Goal: Task Accomplishment & Management: Use online tool/utility

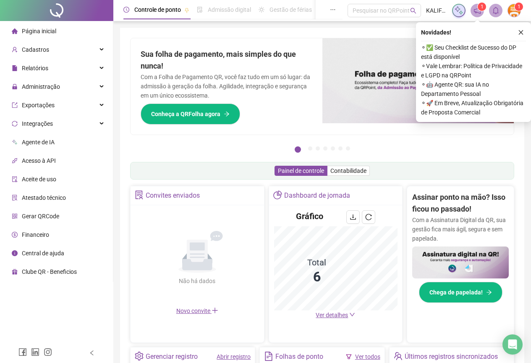
click at [523, 33] on icon "close" at bounding box center [521, 32] width 6 height 6
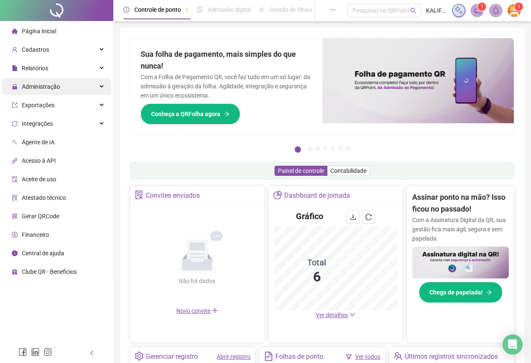
click at [46, 85] on span "Administração" at bounding box center [41, 86] width 38 height 7
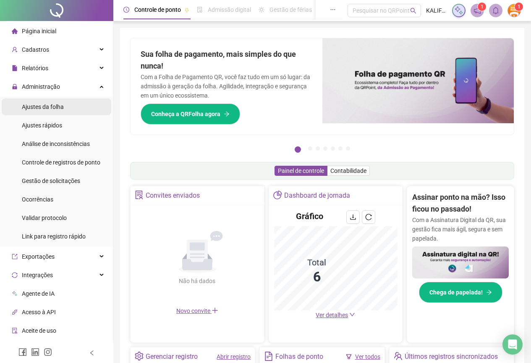
click at [43, 111] on div "Ajustes da folha" at bounding box center [43, 106] width 42 height 17
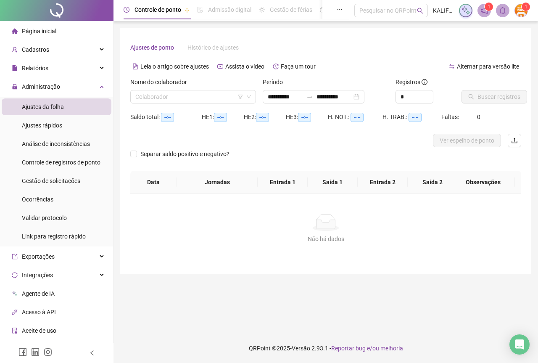
type input "**********"
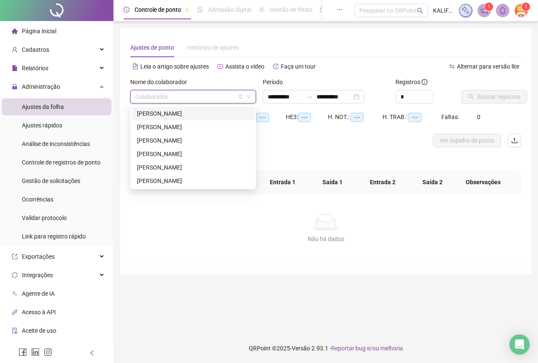
click at [208, 95] on input "search" at bounding box center [189, 96] width 108 height 13
click at [196, 115] on div "[PERSON_NAME]" at bounding box center [193, 113] width 112 height 9
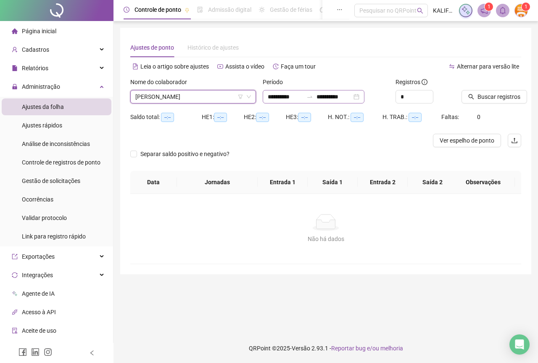
click at [364, 97] on div "**********" at bounding box center [314, 96] width 102 height 13
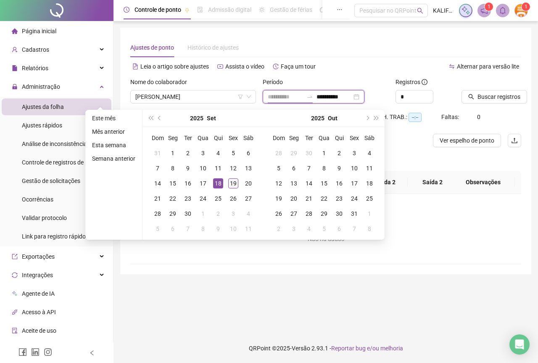
type input "**********"
click at [226, 179] on td "19" at bounding box center [233, 183] width 15 height 15
type input "**********"
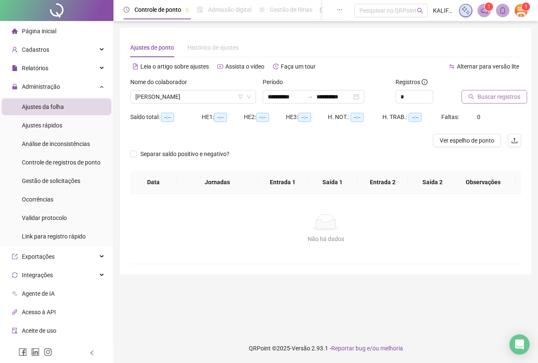
click at [492, 96] on span "Buscar registros" at bounding box center [498, 96] width 43 height 9
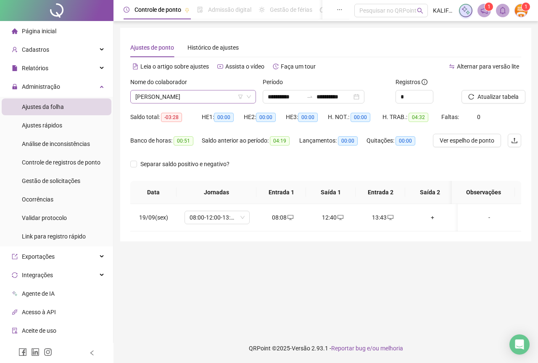
click at [191, 99] on span "[PERSON_NAME]" at bounding box center [193, 96] width 116 height 13
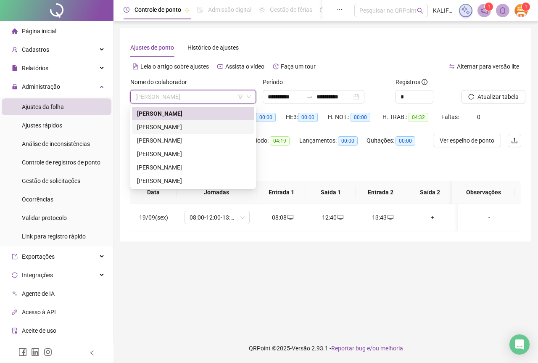
click at [189, 129] on div "[PERSON_NAME]" at bounding box center [193, 126] width 112 height 9
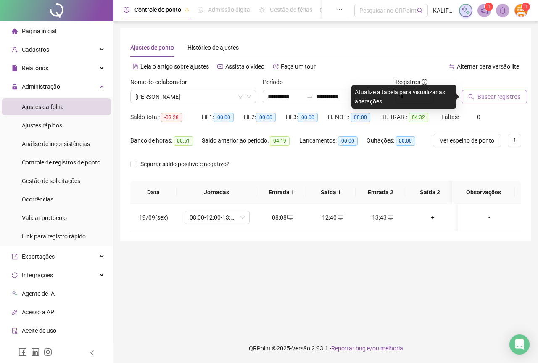
click at [494, 98] on span "Buscar registros" at bounding box center [498, 96] width 43 height 9
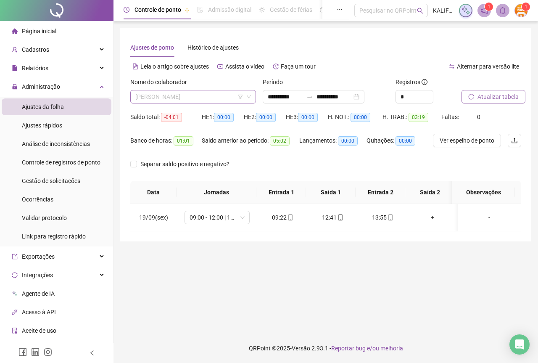
click at [162, 96] on span "[PERSON_NAME]" at bounding box center [193, 96] width 116 height 13
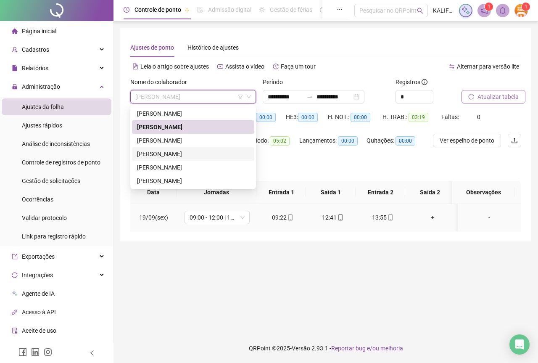
click at [389, 218] on icon "mobile" at bounding box center [390, 217] width 6 height 6
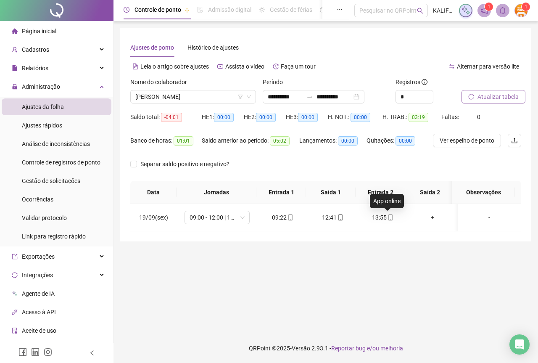
type input "**********"
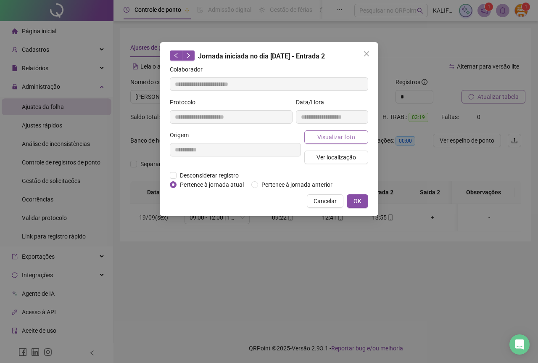
click at [343, 142] on button "Visualizar foto" at bounding box center [336, 136] width 64 height 13
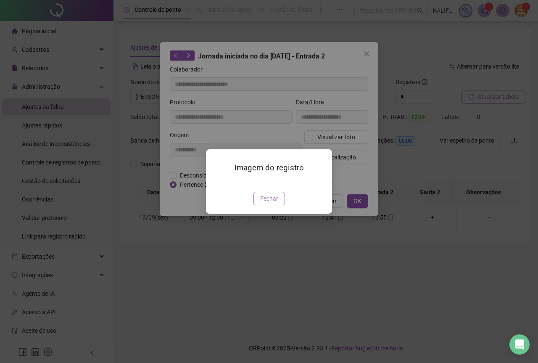
click at [263, 203] on span "Fechar" at bounding box center [269, 198] width 18 height 9
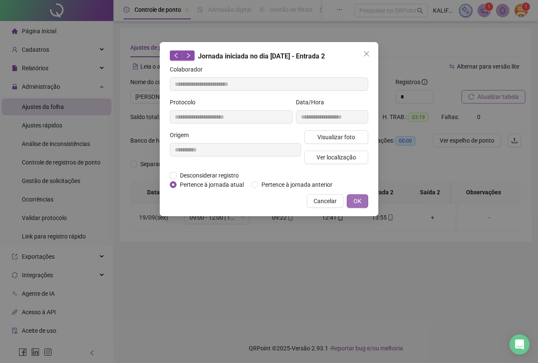
click at [355, 207] on button "OK" at bounding box center [357, 200] width 21 height 13
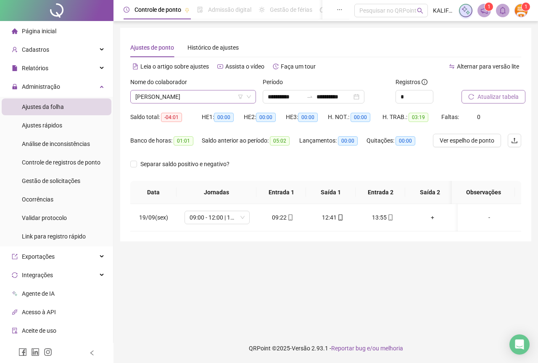
click at [183, 98] on span "[PERSON_NAME]" at bounding box center [193, 96] width 116 height 13
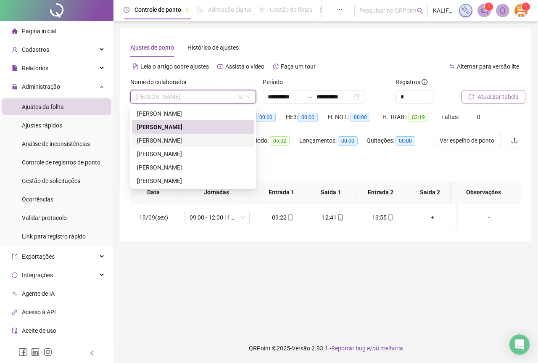
click at [189, 139] on div "[PERSON_NAME]" at bounding box center [193, 140] width 112 height 9
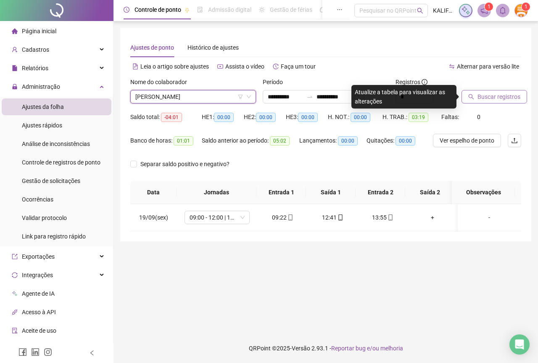
click at [490, 91] on button "Buscar registros" at bounding box center [494, 96] width 66 height 13
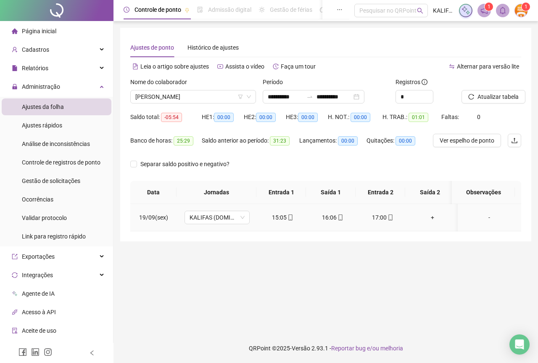
click at [290, 216] on icon "mobile" at bounding box center [290, 217] width 6 height 6
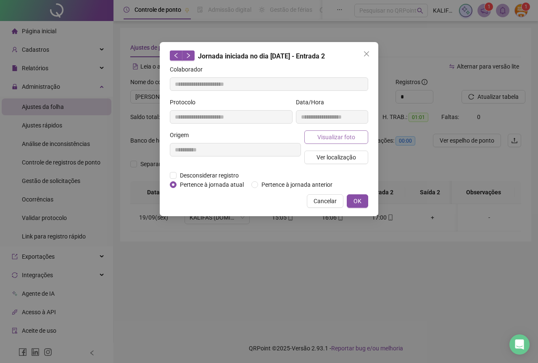
click at [327, 135] on span "Visualizar foto" at bounding box center [336, 136] width 38 height 9
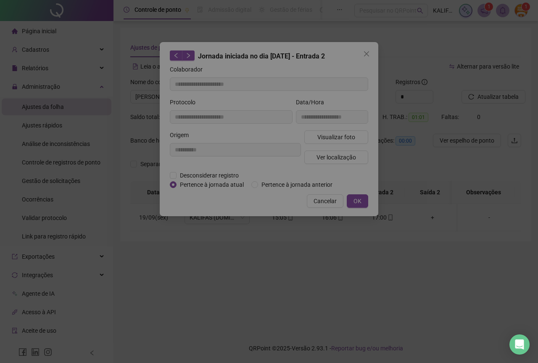
type input "**********"
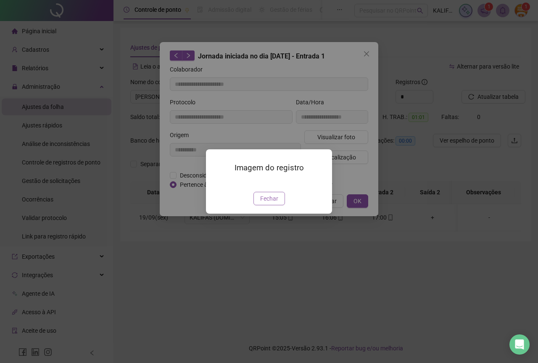
click at [268, 203] on span "Fechar" at bounding box center [269, 198] width 18 height 9
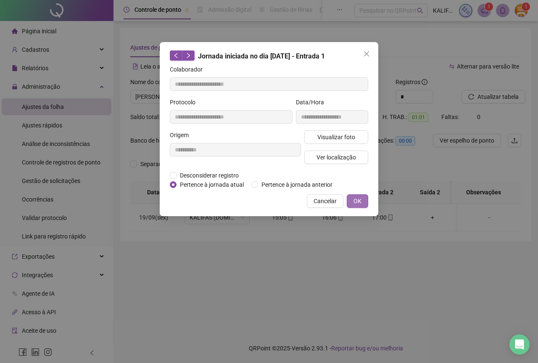
click at [356, 201] on span "OK" at bounding box center [357, 200] width 8 height 9
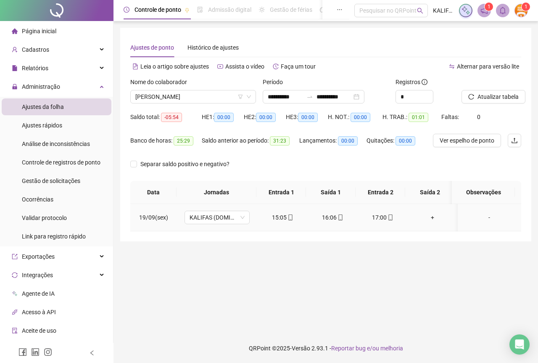
click at [389, 219] on icon "mobile" at bounding box center [390, 217] width 6 height 6
type input "**********"
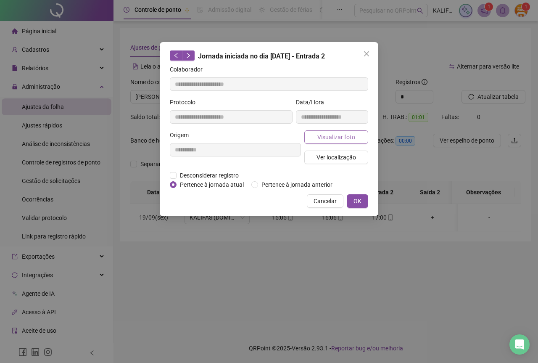
click at [338, 131] on button "Visualizar foto" at bounding box center [336, 136] width 64 height 13
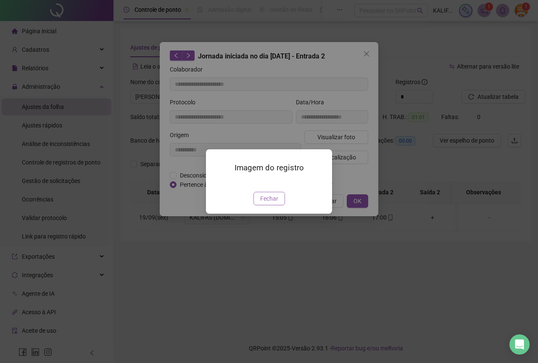
click at [273, 203] on span "Fechar" at bounding box center [269, 198] width 18 height 9
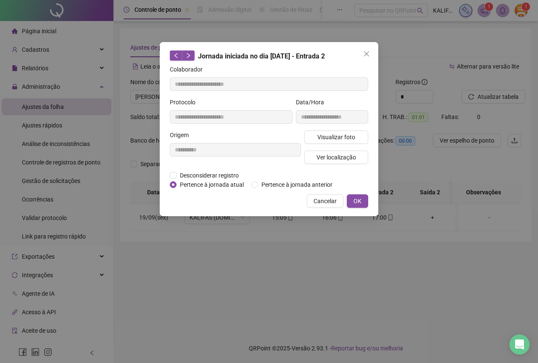
drag, startPoint x: 360, startPoint y: 195, endPoint x: 352, endPoint y: 197, distance: 7.6
click at [359, 195] on button "OK" at bounding box center [357, 200] width 21 height 13
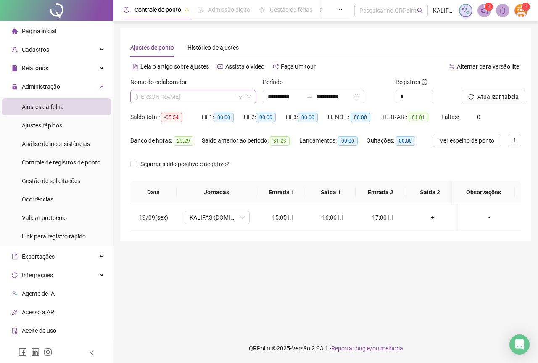
click at [190, 98] on span "[PERSON_NAME]" at bounding box center [193, 96] width 116 height 13
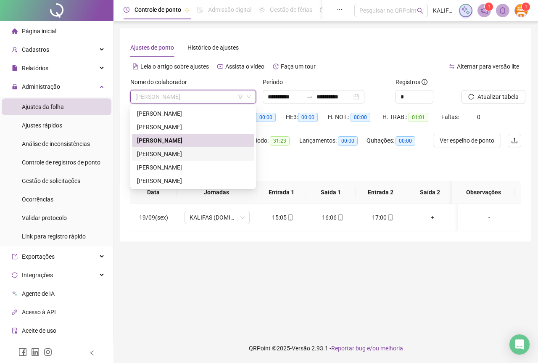
click at [177, 151] on div "[PERSON_NAME]" at bounding box center [193, 153] width 112 height 9
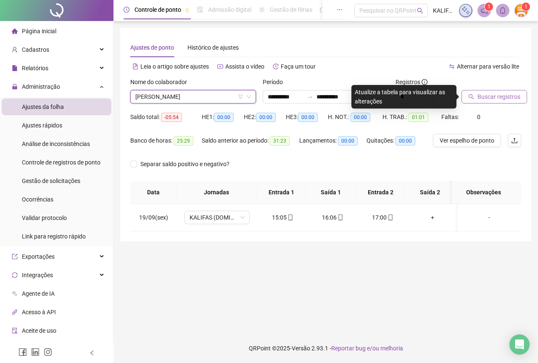
click at [496, 96] on span "Buscar registros" at bounding box center [498, 96] width 43 height 9
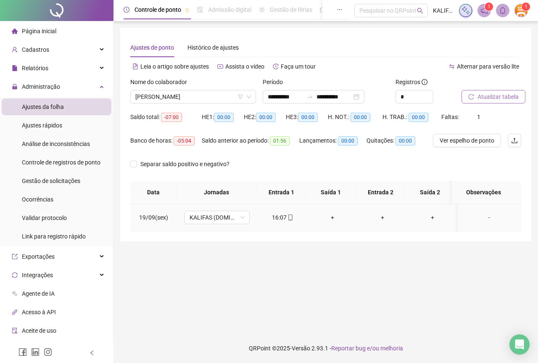
click at [287, 217] on icon "mobile" at bounding box center [290, 217] width 6 height 6
type input "**********"
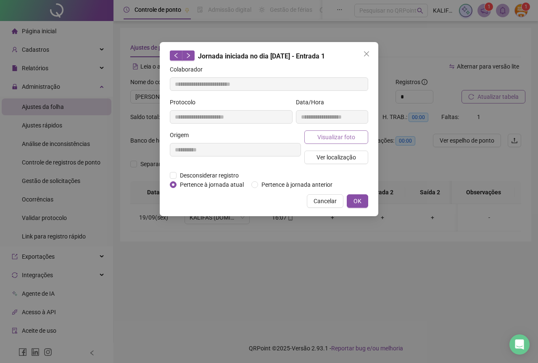
click at [332, 141] on button "Visualizar foto" at bounding box center [336, 136] width 64 height 13
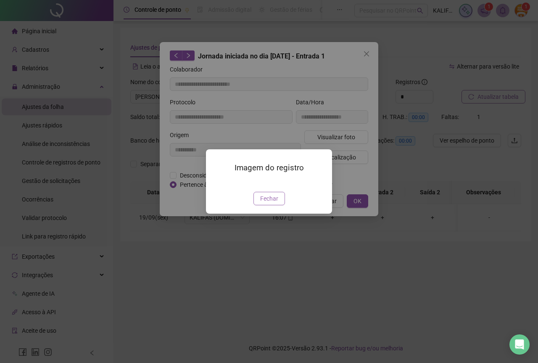
click at [265, 203] on span "Fechar" at bounding box center [269, 198] width 18 height 9
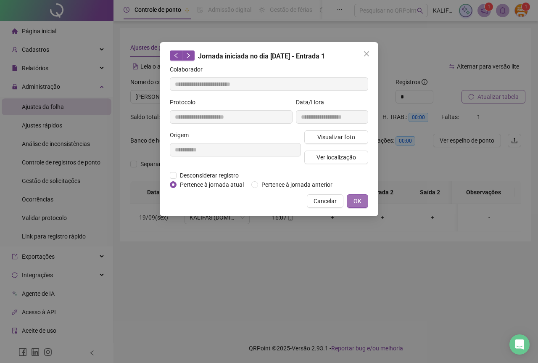
click at [357, 201] on span "OK" at bounding box center [357, 200] width 8 height 9
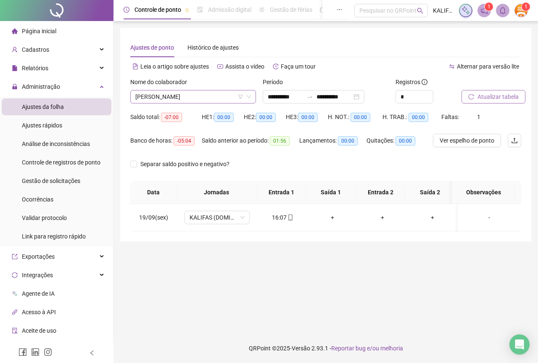
click at [202, 95] on span "[PERSON_NAME]" at bounding box center [193, 96] width 116 height 13
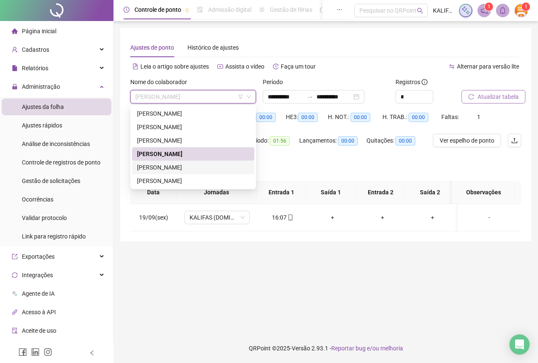
click at [198, 164] on div "[PERSON_NAME]" at bounding box center [193, 167] width 112 height 9
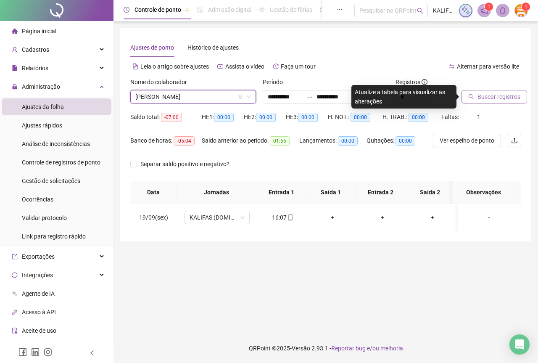
click at [509, 100] on span "Buscar registros" at bounding box center [498, 96] width 43 height 9
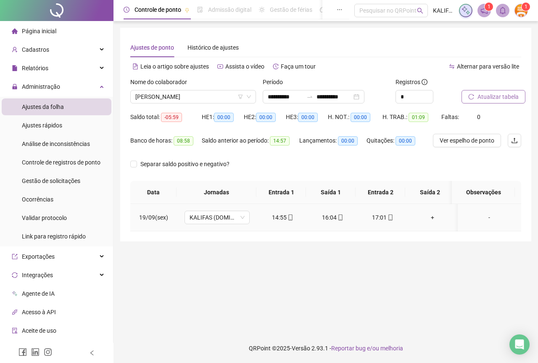
click at [389, 216] on icon "mobile" at bounding box center [390, 217] width 4 height 6
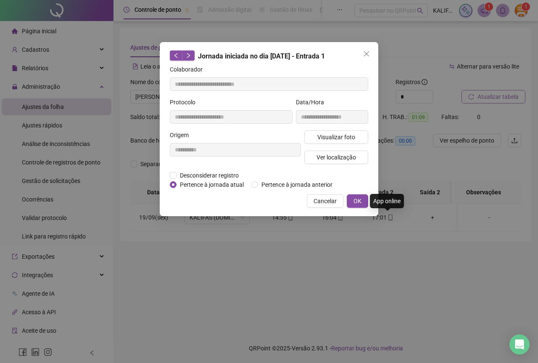
type input "**********"
click at [340, 138] on span "Visualizar foto" at bounding box center [336, 136] width 38 height 9
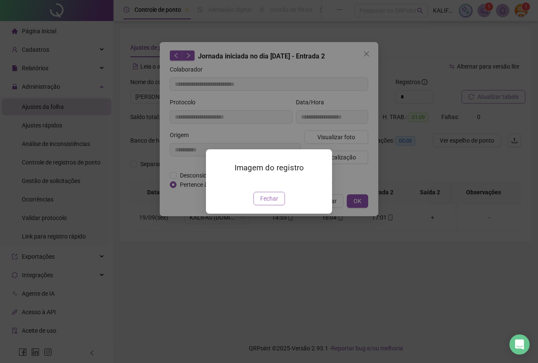
click at [271, 203] on span "Fechar" at bounding box center [269, 198] width 18 height 9
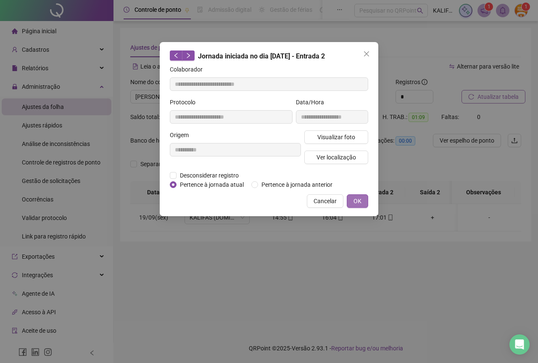
drag, startPoint x: 363, startPoint y: 190, endPoint x: 356, endPoint y: 198, distance: 10.7
click at [363, 191] on div "**********" at bounding box center [269, 129] width 218 height 174
click at [354, 200] on span "OK" at bounding box center [357, 200] width 8 height 9
